Goal: Ask a question

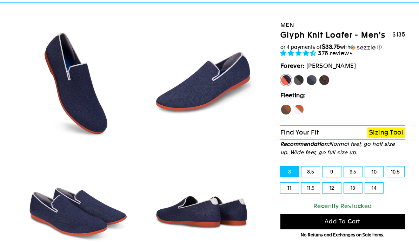
select select "highest-rating"
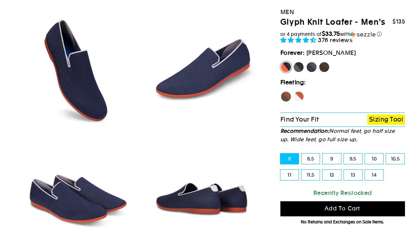
scroll to position [51, 0]
click at [297, 69] on label "Panther" at bounding box center [298, 66] width 11 height 11
click at [293, 62] on input "Panther" at bounding box center [293, 61] width 0 height 0
radio input "true"
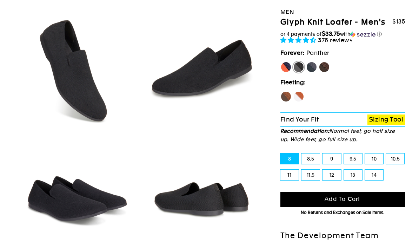
click at [387, 121] on link "Sizing Tool" at bounding box center [386, 119] width 38 height 10
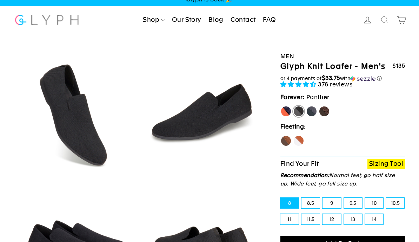
scroll to position [6, 0]
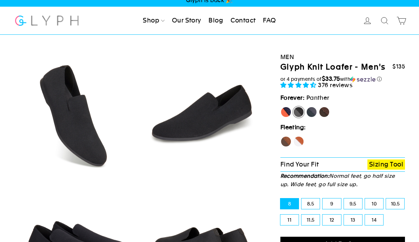
click at [286, 141] on label "Hawk" at bounding box center [285, 141] width 11 height 11
click at [281, 136] on input "Hawk" at bounding box center [280, 136] width 0 height 0
radio input "true"
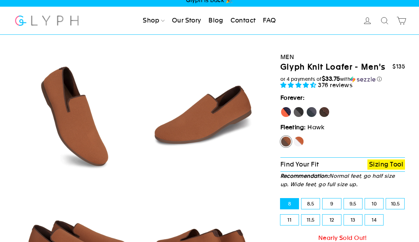
click at [311, 107] on label "Rhino" at bounding box center [311, 111] width 11 height 11
click at [306, 107] on input "Rhino" at bounding box center [306, 106] width 0 height 0
radio input "true"
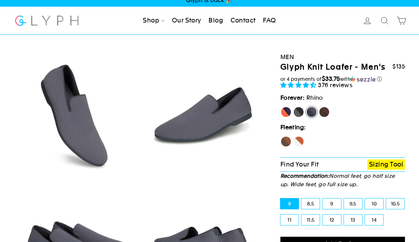
click at [300, 111] on label "Panther" at bounding box center [298, 111] width 11 height 11
click at [293, 107] on input "Panther" at bounding box center [293, 106] width 0 height 0
radio input "true"
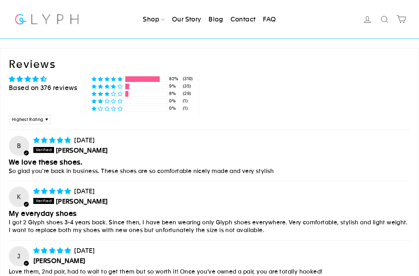
scroll to position [2950, 0]
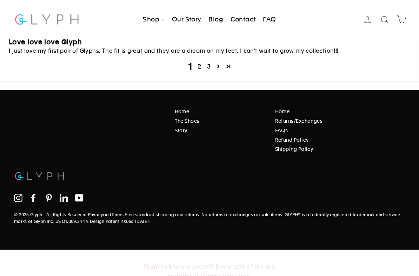
click at [279, 126] on link "FAQs" at bounding box center [338, 130] width 126 height 8
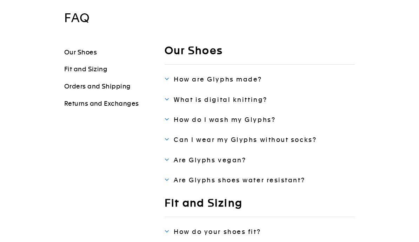
scroll to position [53, 0]
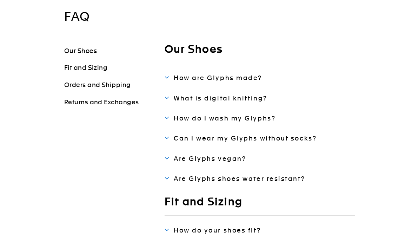
click at [98, 65] on link "Fit and Sizing" at bounding box center [85, 67] width 43 height 7
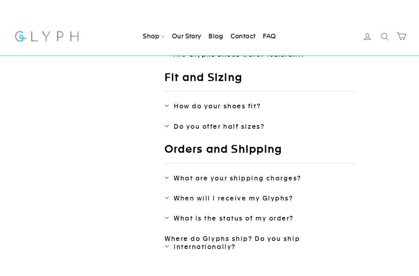
scroll to position [192, 0]
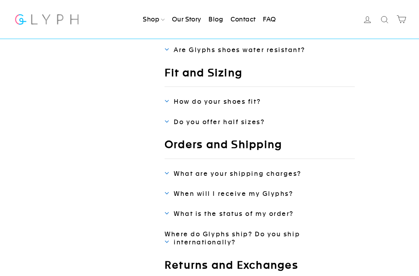
click at [241, 99] on span "How do your shoes fit?" at bounding box center [217, 101] width 87 height 7
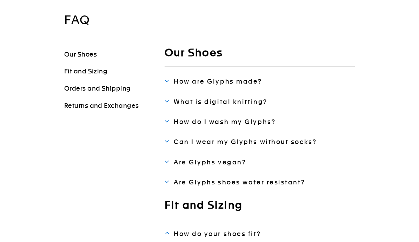
scroll to position [0, 0]
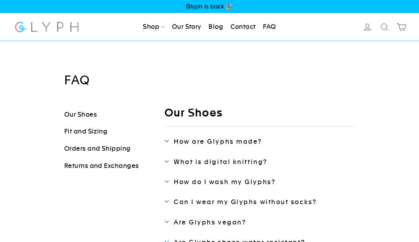
click at [248, 19] on link "Contact" at bounding box center [243, 26] width 31 height 15
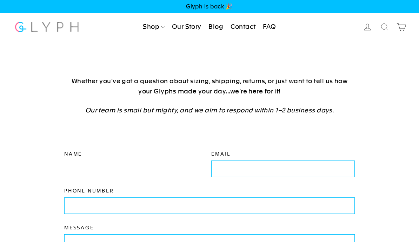
click at [172, 163] on input "Name" at bounding box center [136, 168] width 144 height 16
type input "Alex"
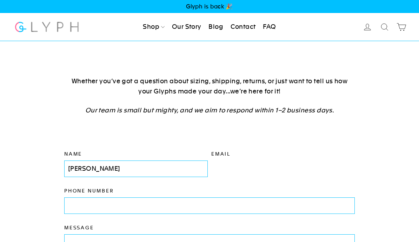
click at [269, 170] on input "Email" at bounding box center [283, 168] width 144 height 16
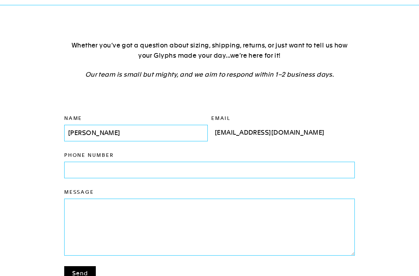
type input "akhkodges89@yahoo.com"
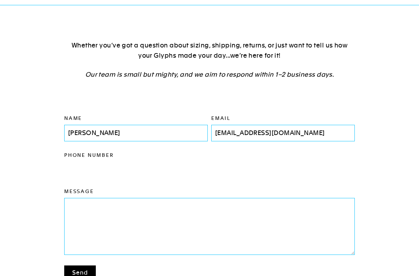
click at [255, 166] on input "Phone number" at bounding box center [209, 170] width 291 height 16
type input "8439065103"
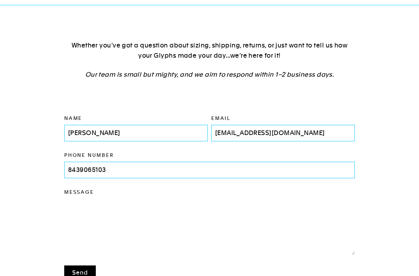
click at [208, 222] on textarea "Message" at bounding box center [209, 226] width 291 height 56
click at [86, 201] on textarea "i wear 12s in toms. I have very narrow feet" at bounding box center [209, 226] width 291 height 56
click at [88, 209] on textarea "i wear 12s in toms. I have very narrow feet" at bounding box center [209, 226] width 291 height 56
click at [233, 208] on textarea "i wear men’s 12s in toms. I have very narrow feet" at bounding box center [209, 226] width 291 height 56
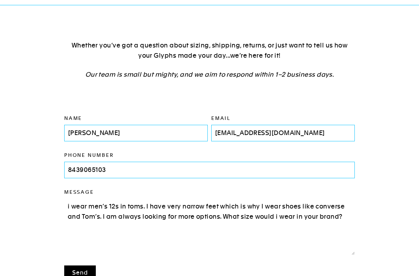
type textarea "i wear men’s 12s in toms. I have very narrow feet which is why I wear shoes lik…"
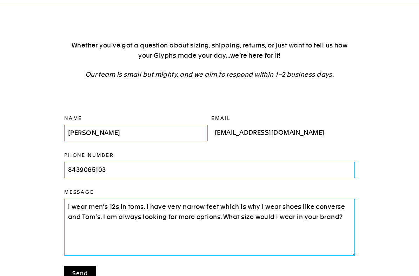
click at [233, 128] on input "akhkodges89@yahoo.com" at bounding box center [283, 133] width 144 height 16
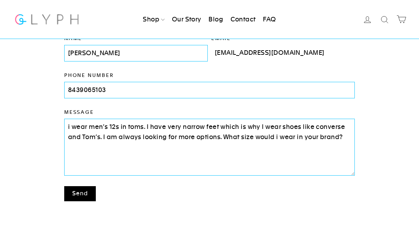
scroll to position [105, 0]
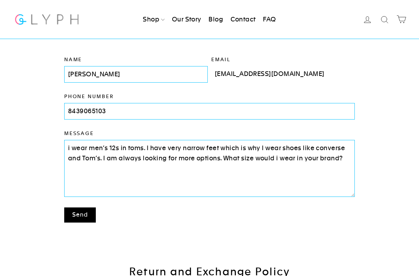
type input "akhodges89@yahoo.com"
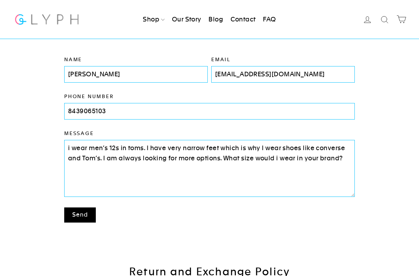
click at [84, 215] on button "Send" at bounding box center [80, 214] width 32 height 15
